Goal: Use online tool/utility: Utilize a website feature to perform a specific function

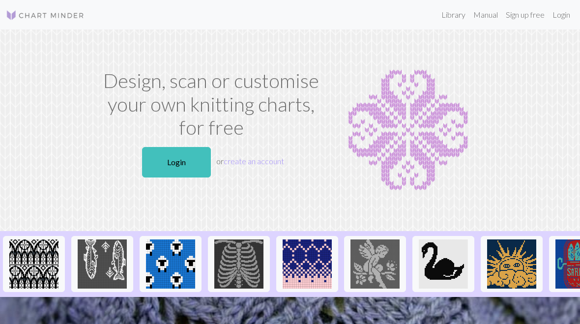
click at [181, 166] on link "Login" at bounding box center [176, 162] width 69 height 30
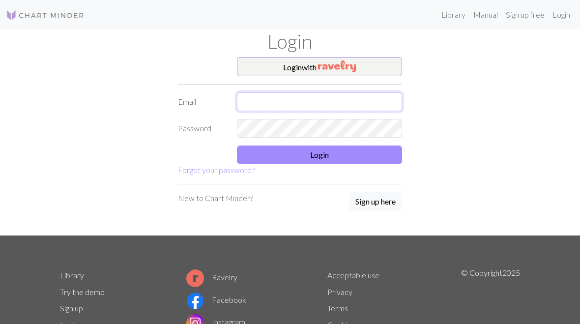
click at [284, 97] on input "text" at bounding box center [319, 101] width 165 height 19
type input "[PERSON_NAME][EMAIL_ADDRESS][DOMAIN_NAME]"
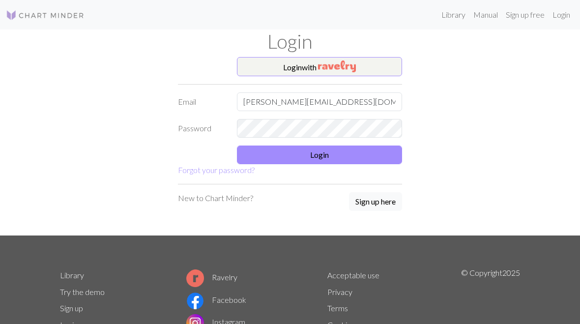
click at [347, 153] on button "Login" at bounding box center [319, 154] width 165 height 19
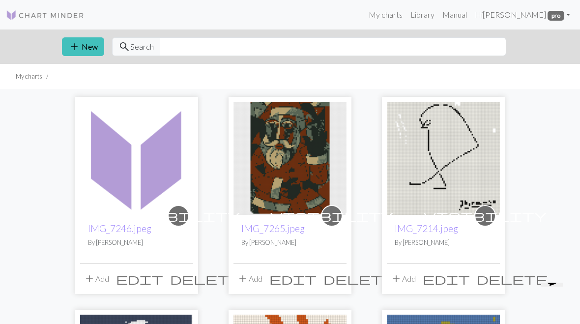
click at [89, 46] on button "add New" at bounding box center [83, 46] width 42 height 19
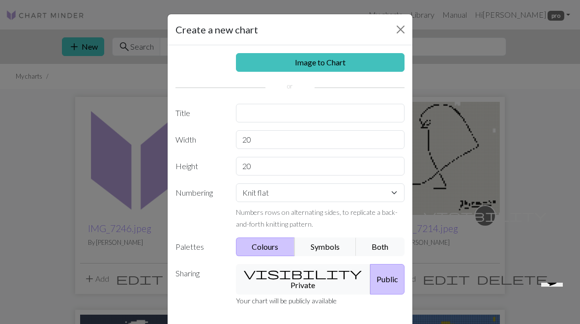
click at [348, 61] on link "Image to Chart" at bounding box center [320, 62] width 169 height 19
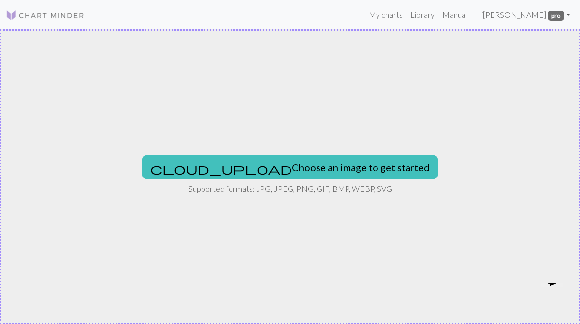
click at [335, 157] on button "cloud_upload Choose an image to get started" at bounding box center [290, 167] width 296 height 24
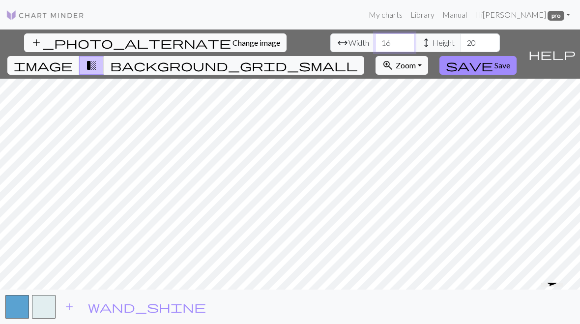
click at [375, 41] on input "16" at bounding box center [394, 42] width 39 height 19
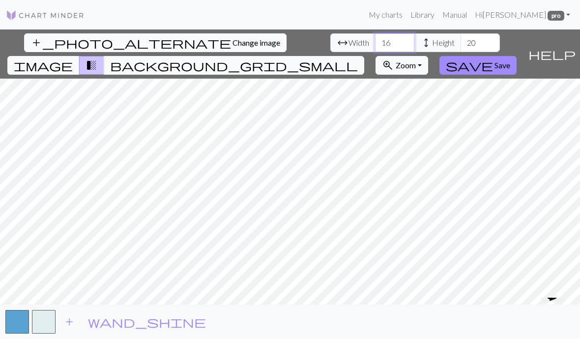
type input "1"
type input "50"
click at [460, 41] on input "20" at bounding box center [479, 42] width 39 height 19
type input "2"
type input "80"
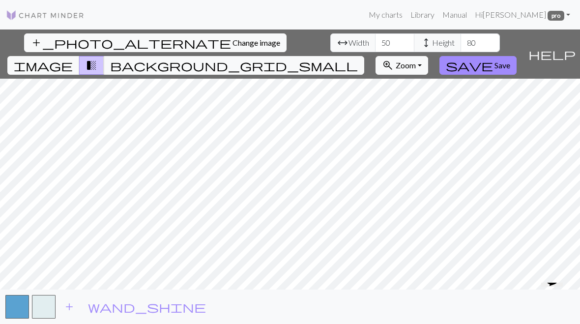
click at [17, 312] on button "button" at bounding box center [17, 307] width 24 height 24
